Goal: Information Seeking & Learning: Learn about a topic

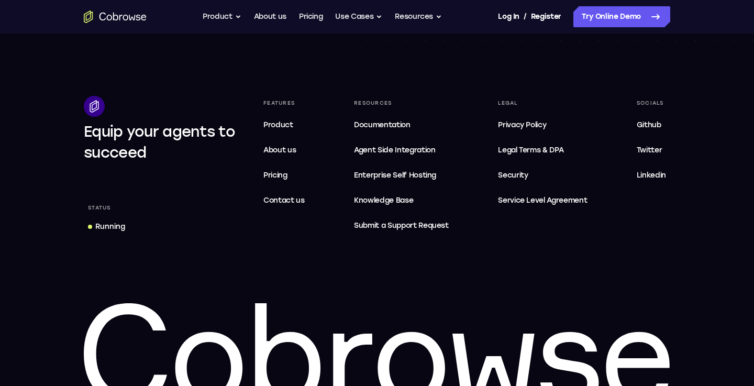
scroll to position [3255, 0]
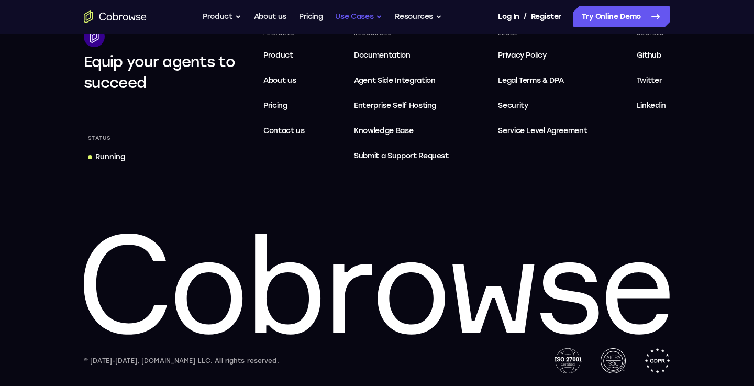
click at [379, 19] on button "Use Cases" at bounding box center [358, 16] width 47 height 21
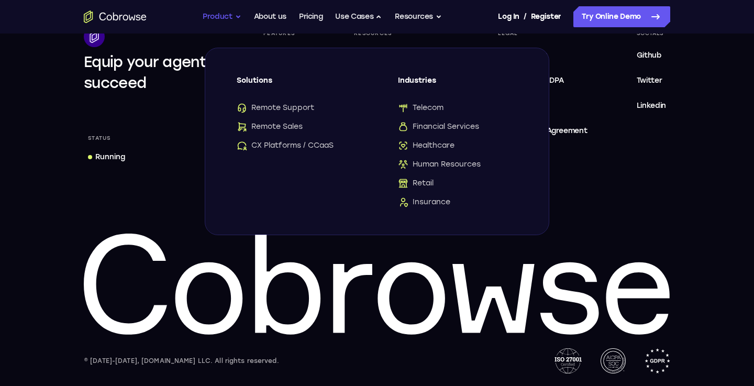
click at [229, 14] on button "Product" at bounding box center [222, 16] width 39 height 21
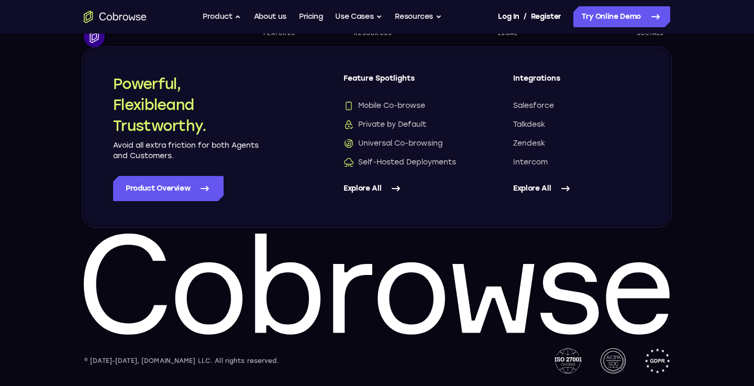
click at [373, 190] on link "Explore All" at bounding box center [408, 188] width 128 height 25
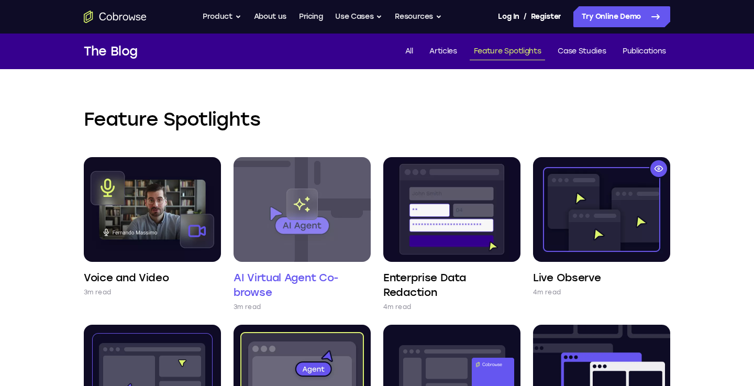
click at [311, 214] on img at bounding box center [302, 209] width 137 height 105
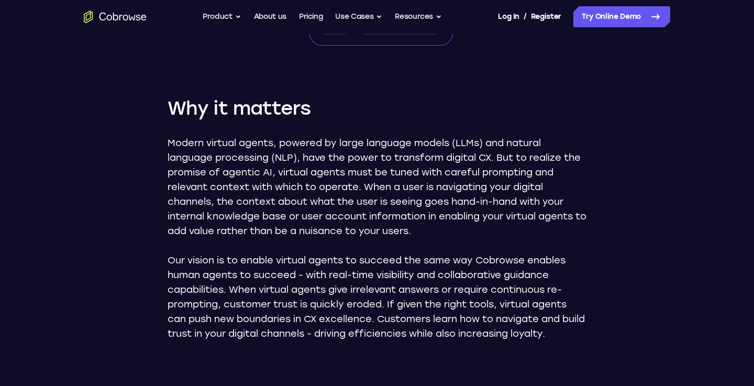
scroll to position [538, 0]
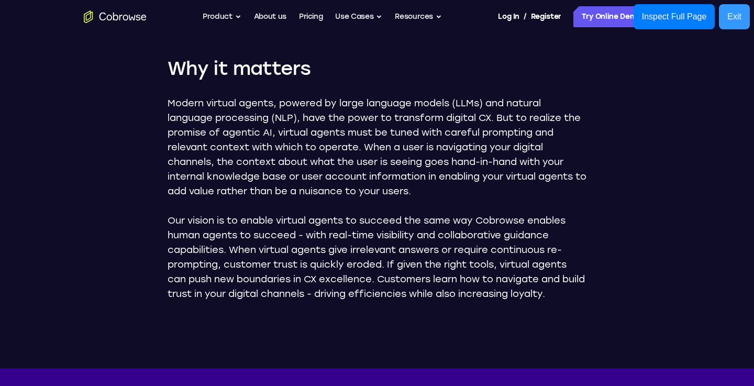
click at [745, 13] on button "Exit" at bounding box center [734, 16] width 31 height 25
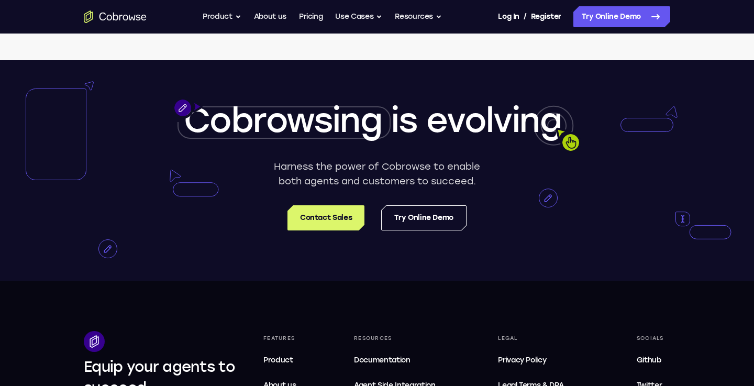
scroll to position [1630, 0]
